Goal: Entertainment & Leisure: Consume media (video, audio)

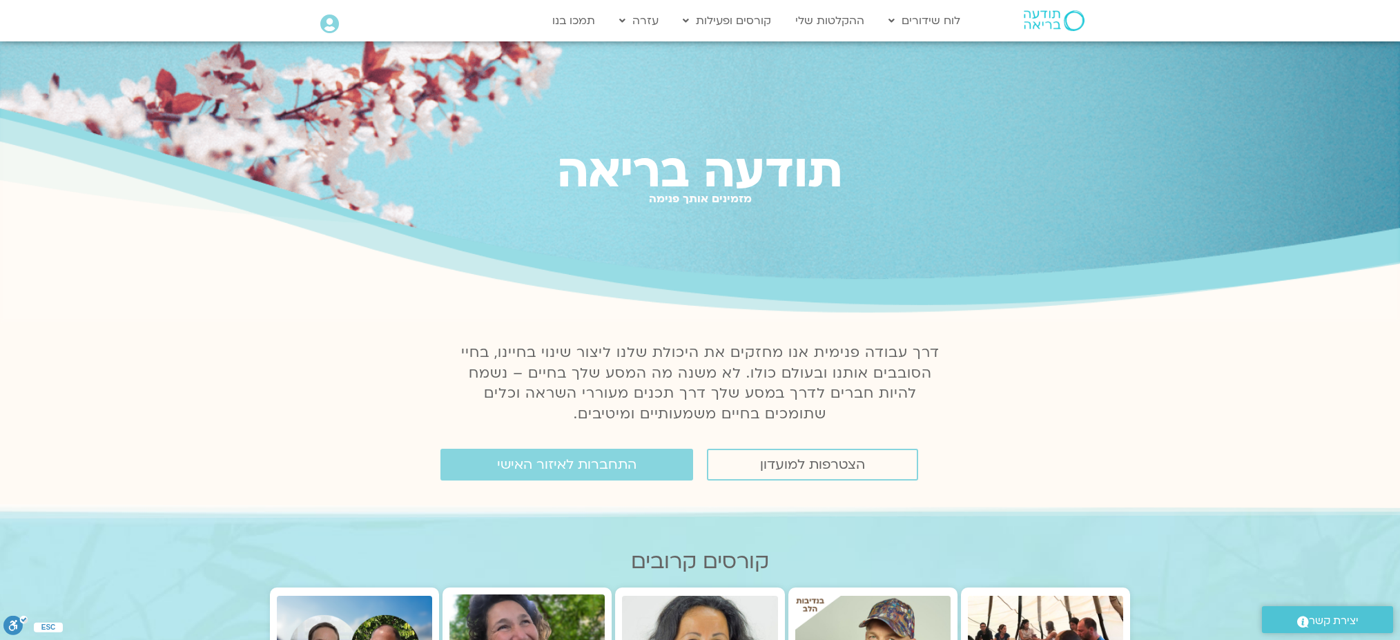
click at [624, 462] on span "התחברות לאיזור האישי" at bounding box center [566, 464] width 139 height 15
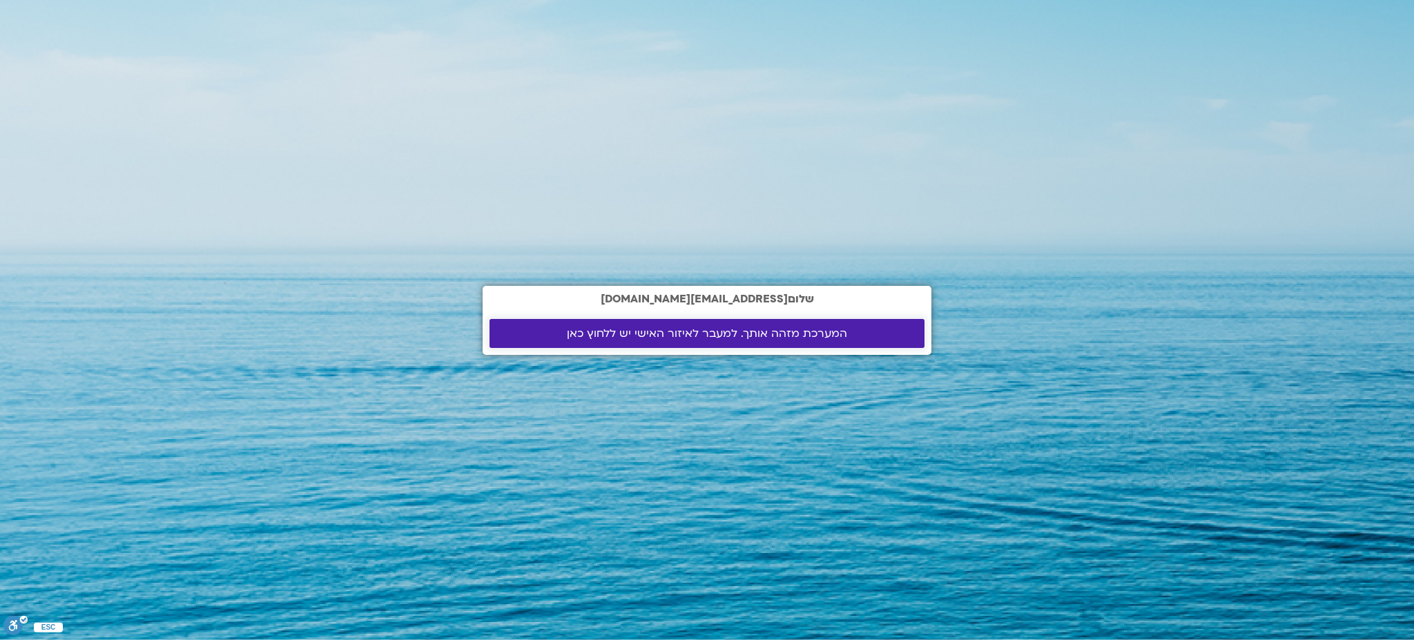
click at [681, 331] on span "המערכת מזהה אותך. למעבר לאיזור האישי יש ללחוץ כאן" at bounding box center [707, 333] width 280 height 12
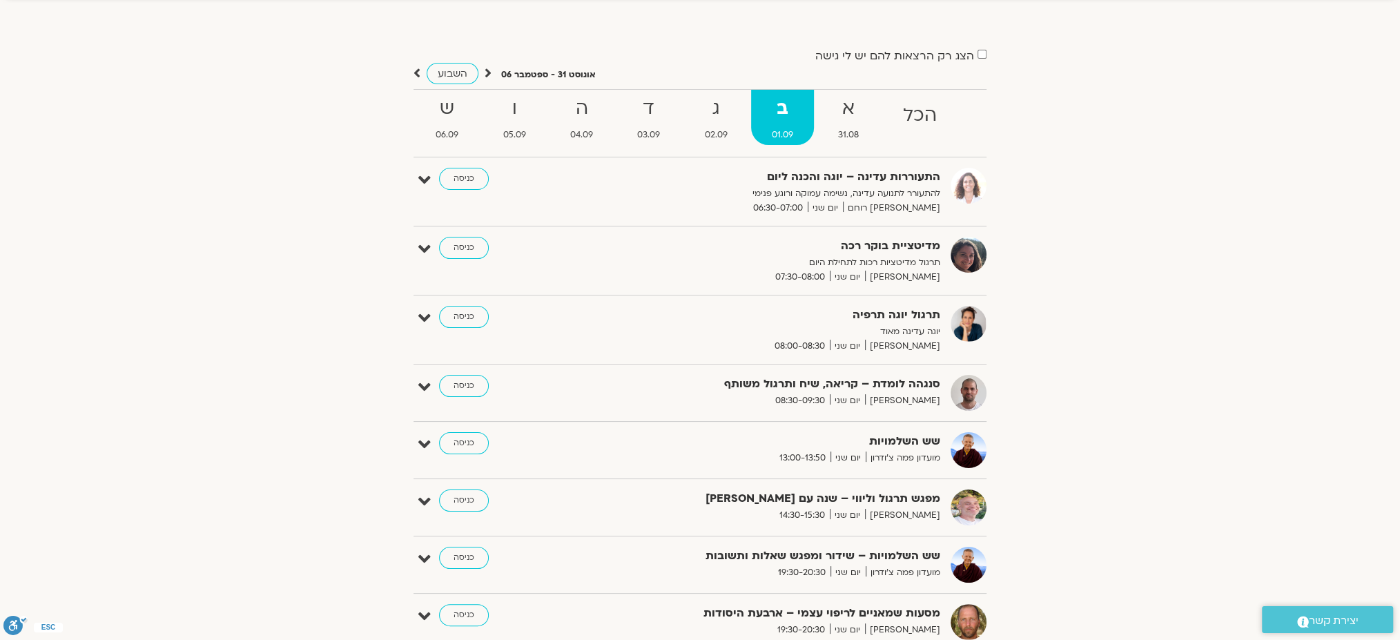
scroll to position [184, 0]
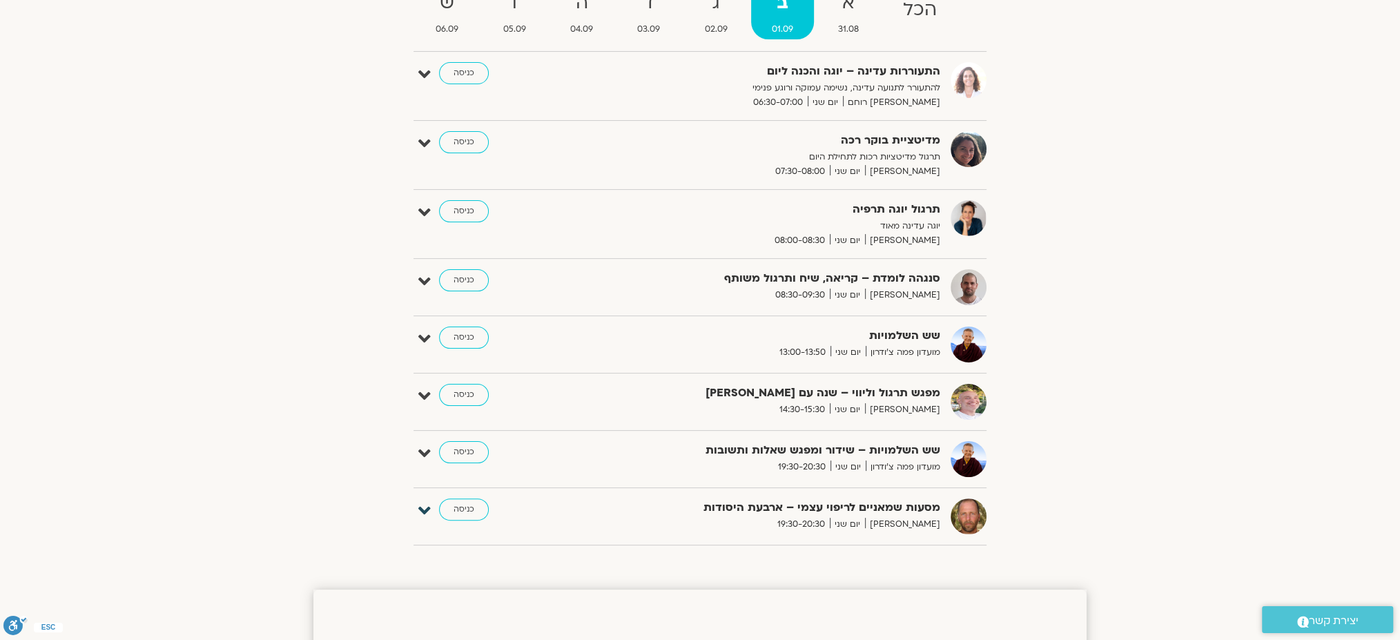
click at [422, 505] on icon at bounding box center [424, 510] width 12 height 19
click at [930, 549] on link "דף המפגש" at bounding box center [939, 550] width 41 height 11
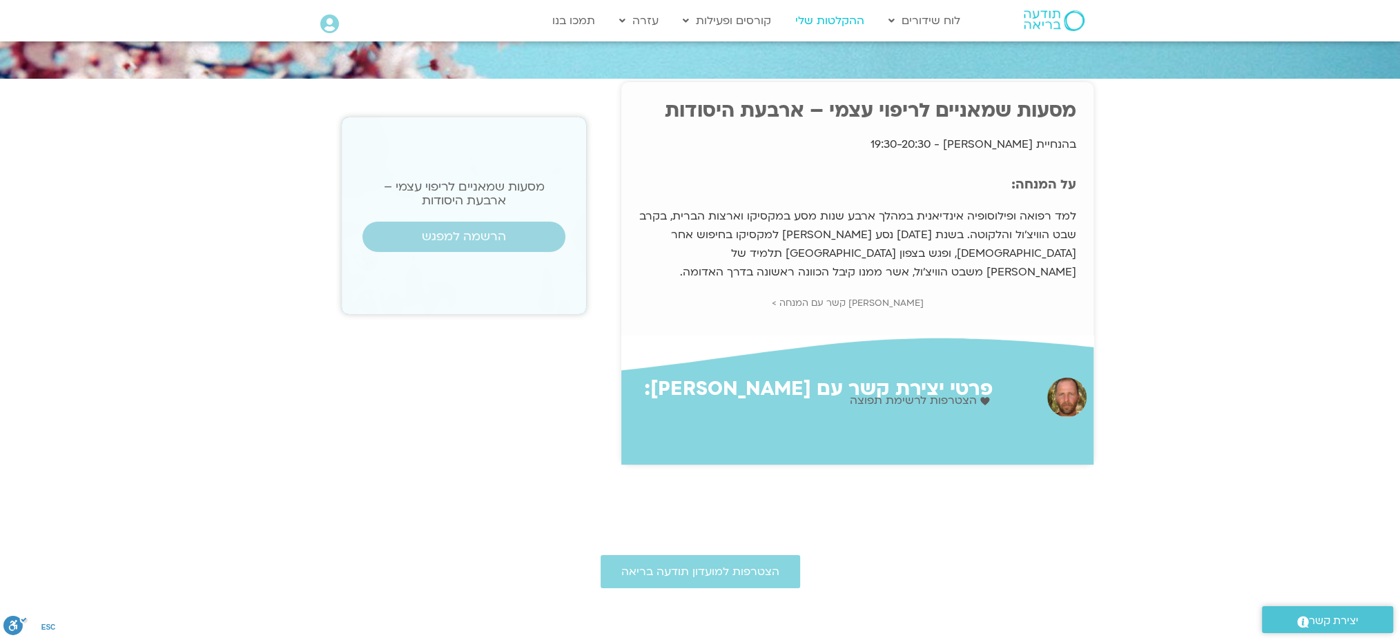
click at [837, 11] on link "ההקלטות שלי" at bounding box center [829, 21] width 83 height 26
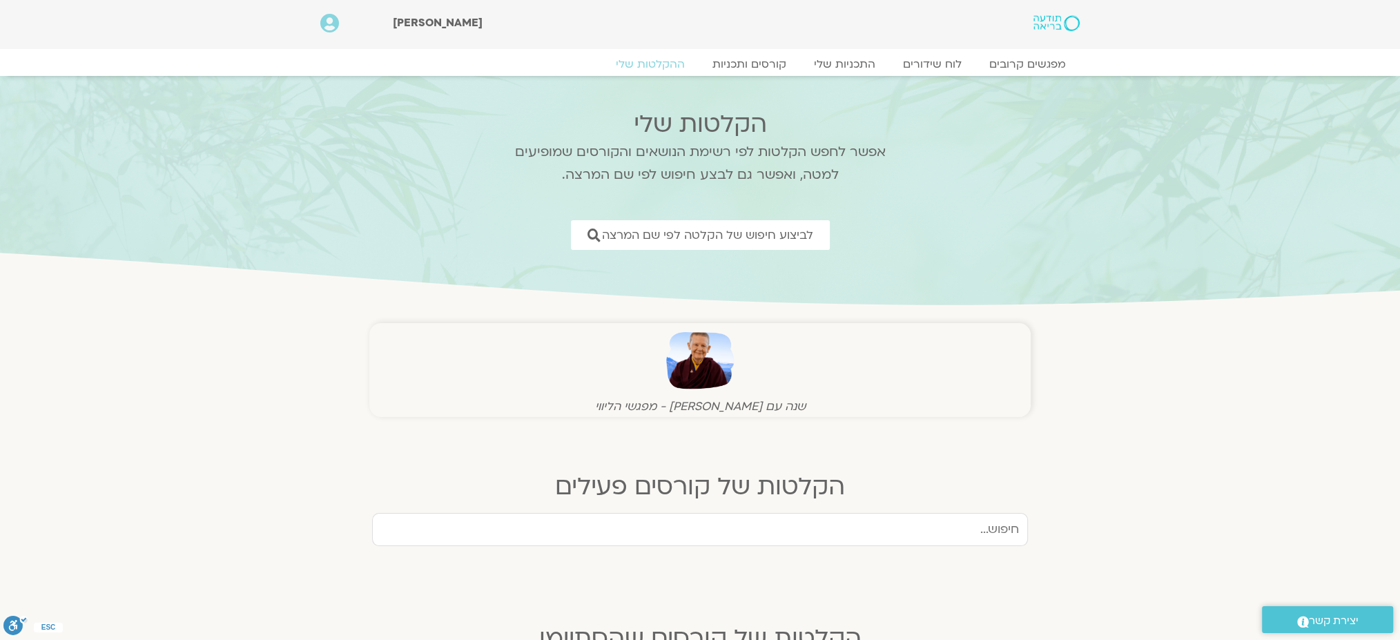
click at [697, 360] on img at bounding box center [700, 360] width 68 height 68
